Goal: Task Accomplishment & Management: Use online tool/utility

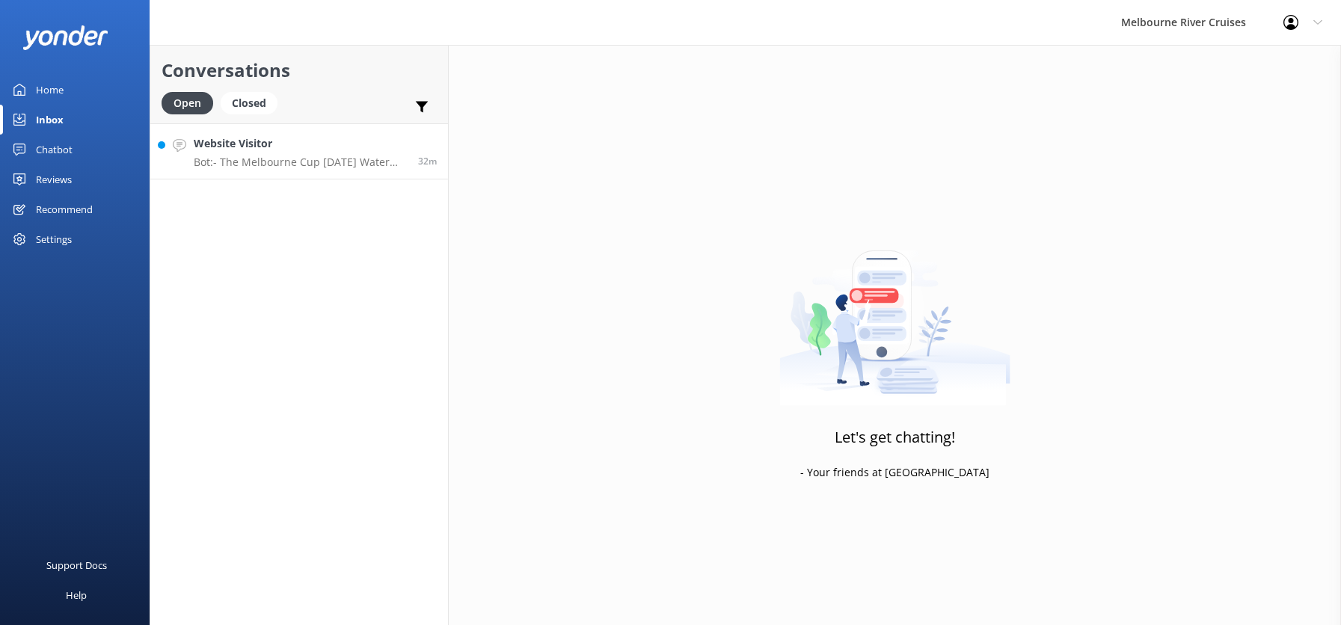
click at [254, 152] on h4 "Website Visitor" at bounding box center [300, 143] width 213 height 16
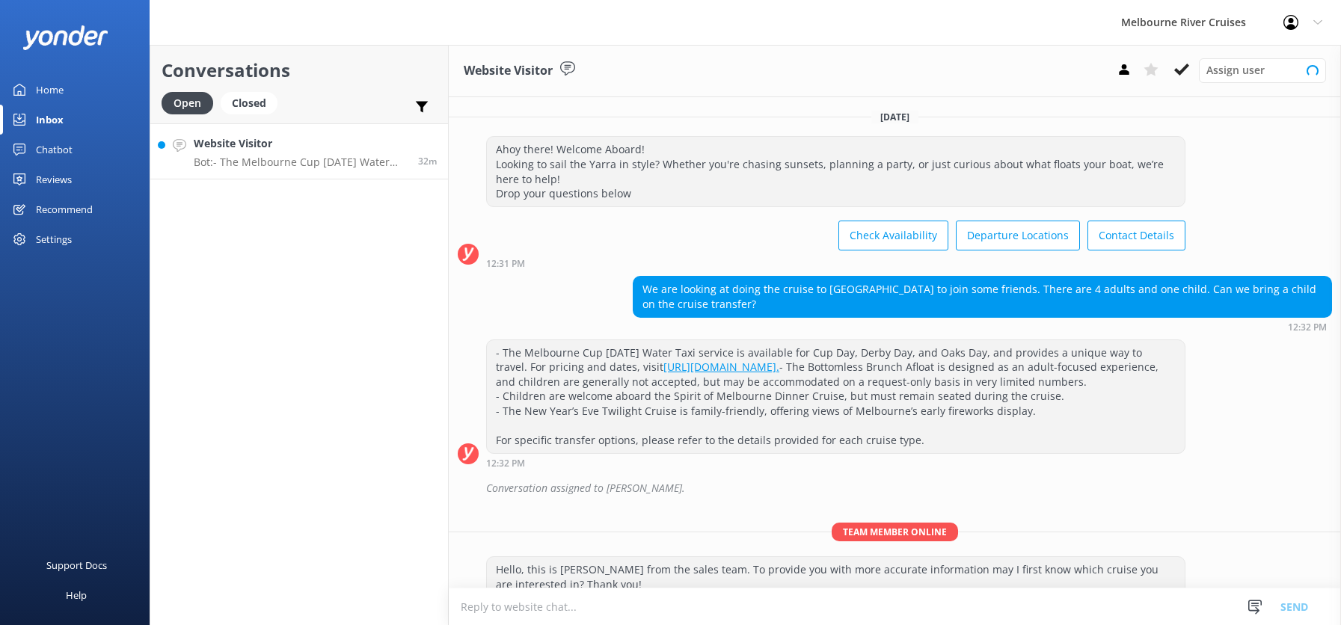
scroll to position [46, 0]
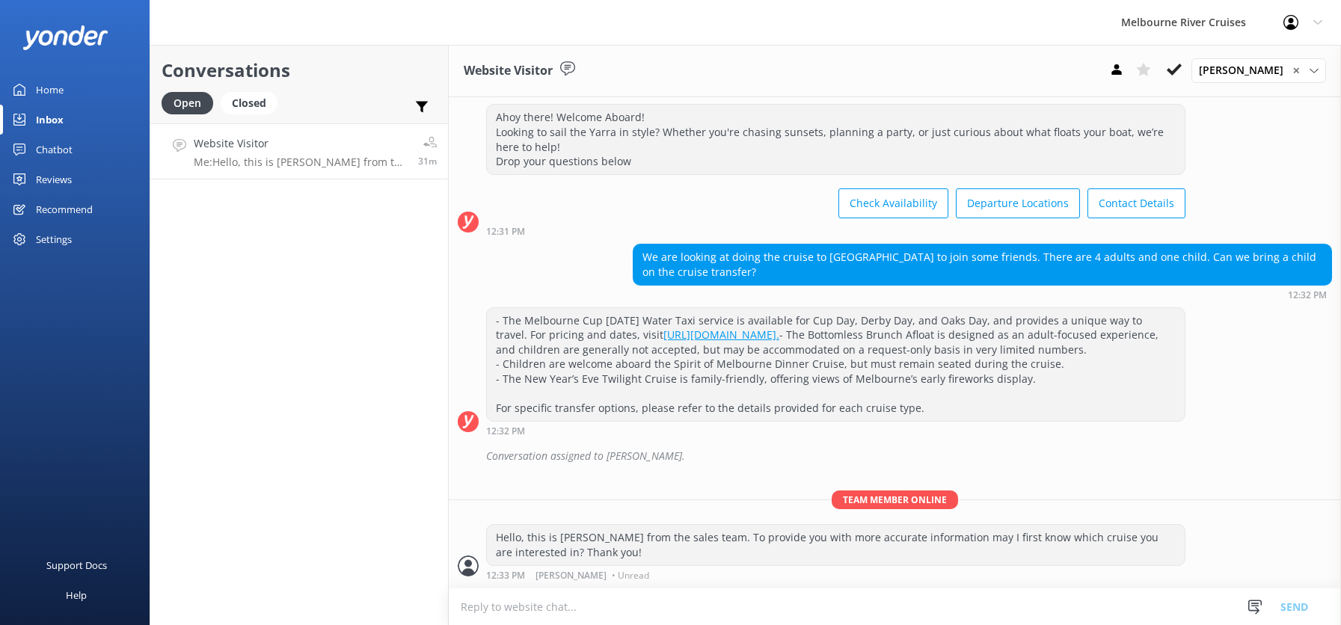
click at [45, 92] on div "Home" at bounding box center [50, 90] width 28 height 30
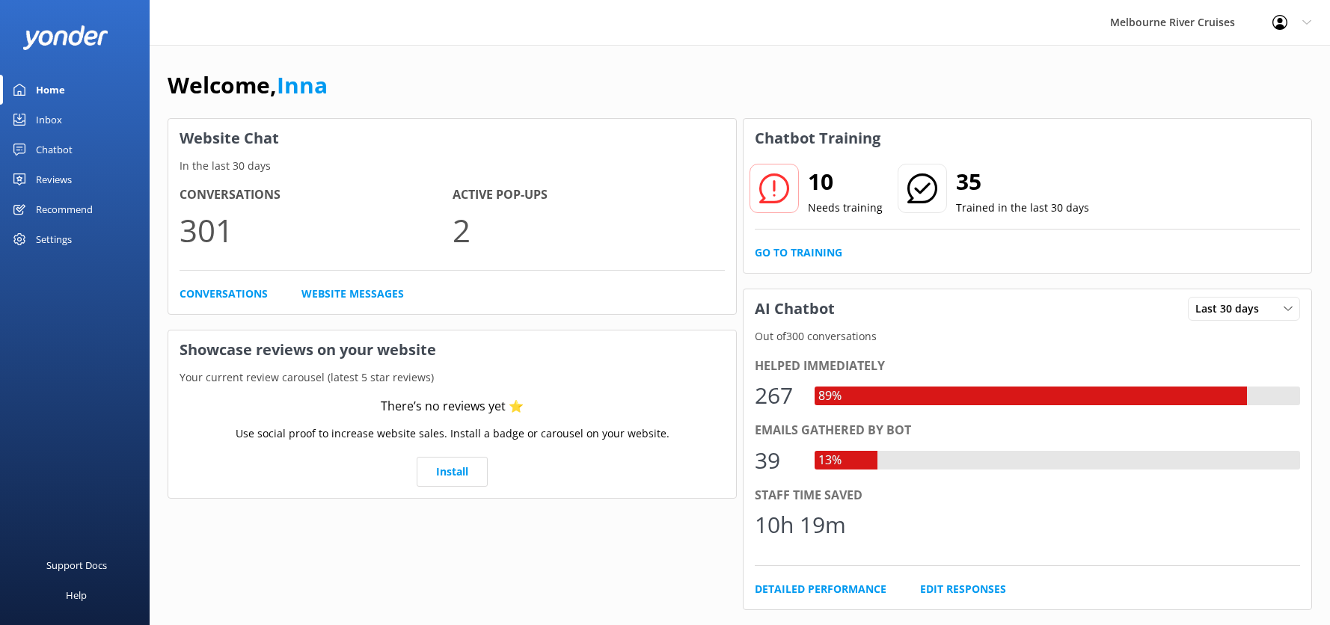
click at [58, 147] on div "Chatbot" at bounding box center [54, 150] width 37 height 30
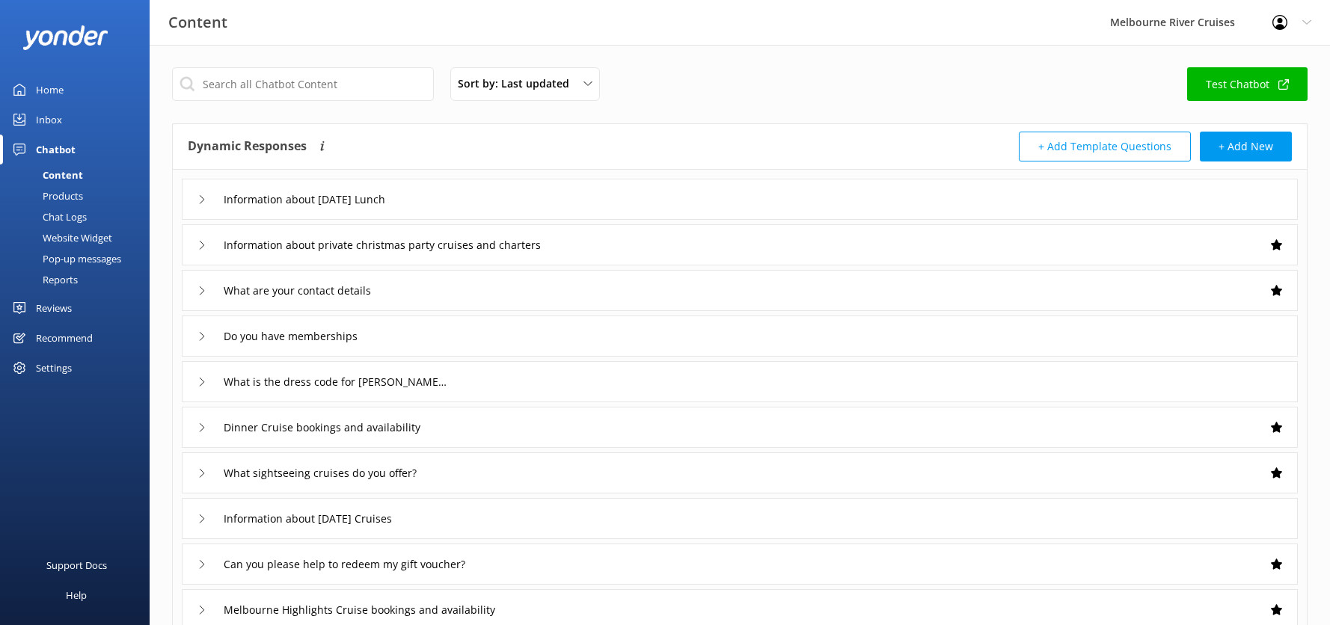
click at [72, 257] on div "Pop-up messages" at bounding box center [65, 258] width 112 height 21
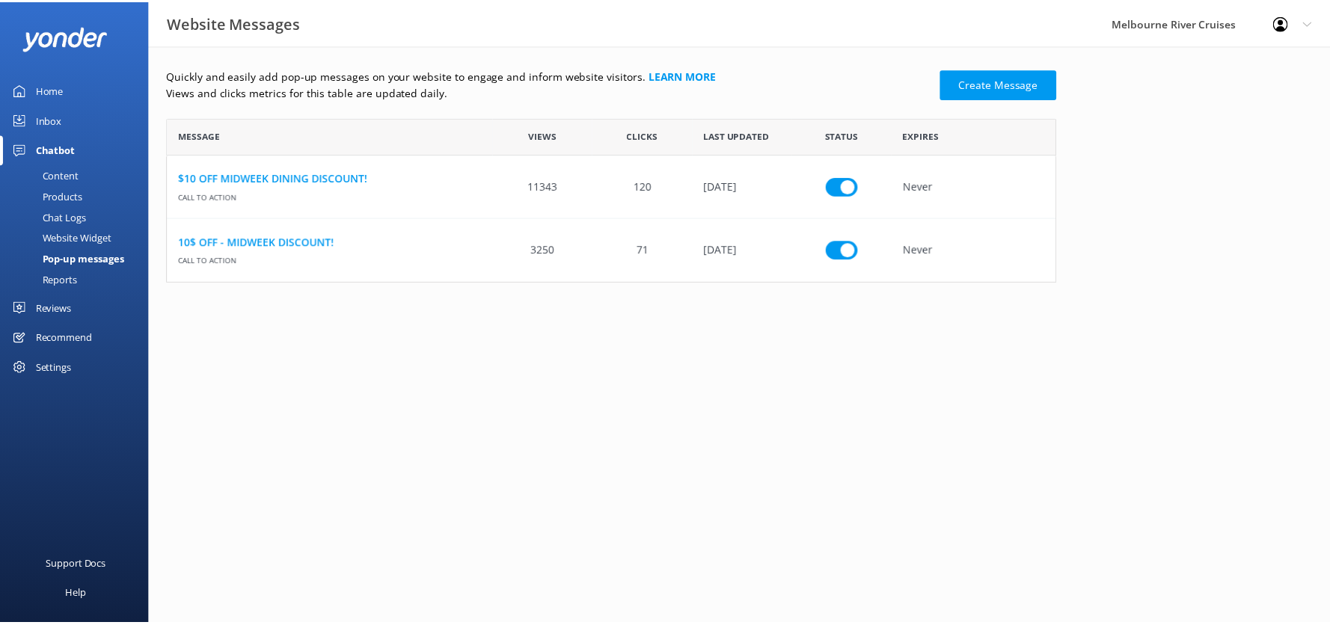
scroll to position [154, 886]
click at [45, 87] on div "Home" at bounding box center [50, 90] width 28 height 30
